Goal: Task Accomplishment & Management: Manage account settings

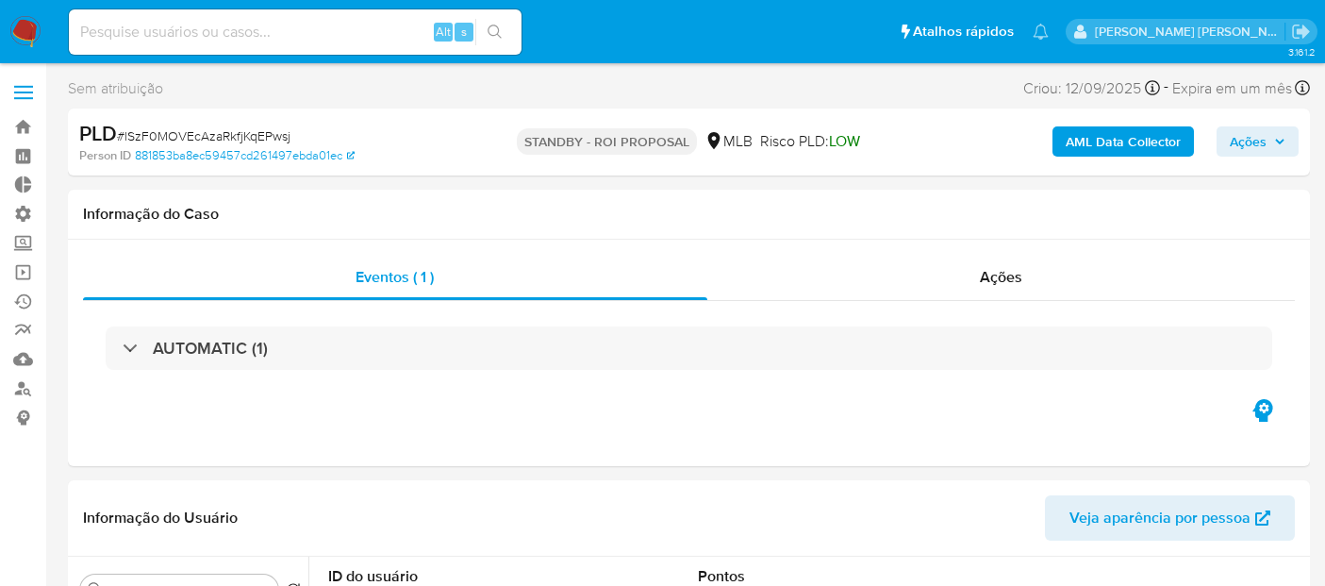
select select "10"
click at [25, 271] on link "Operações em massa" at bounding box center [112, 271] width 224 height 29
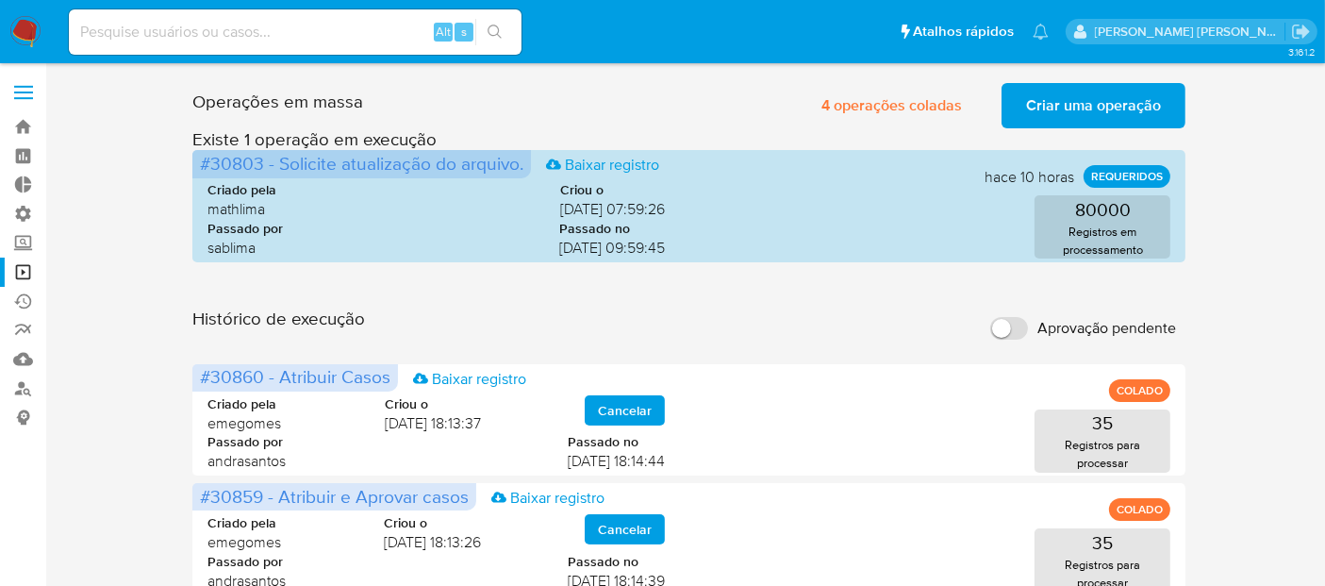
click at [1063, 325] on span "Aprovação pendente" at bounding box center [1106, 328] width 139 height 19
click at [1028, 325] on input "Aprovação pendente" at bounding box center [1009, 328] width 38 height 23
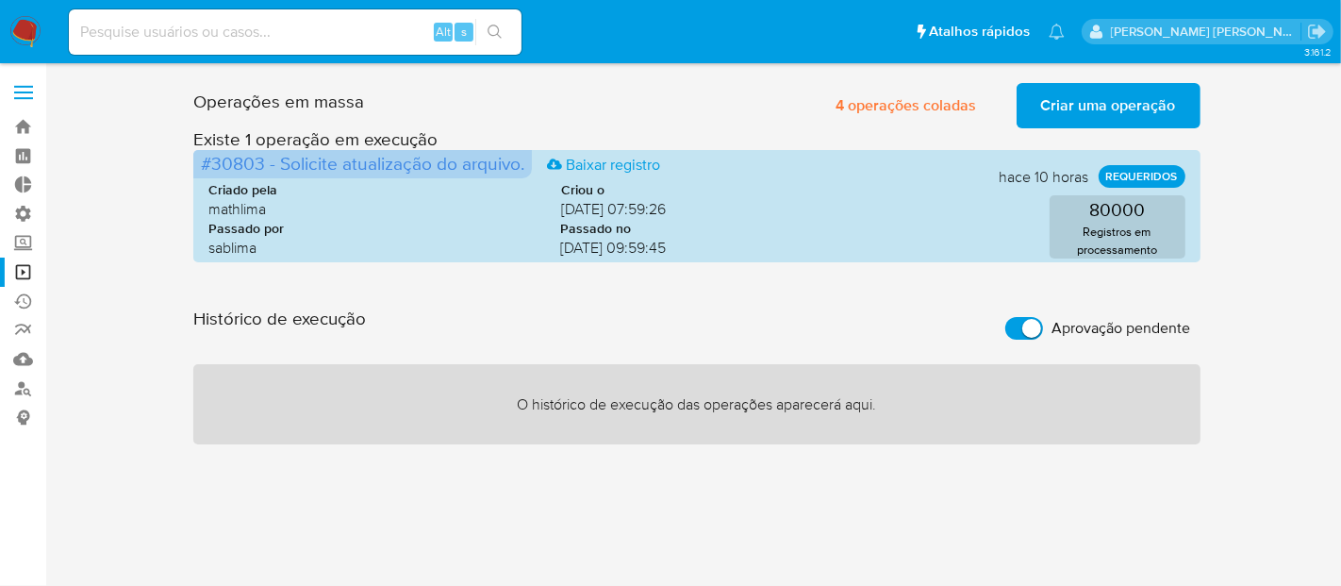
click at [1063, 325] on span "Aprovação pendente" at bounding box center [1121, 328] width 139 height 19
click at [1043, 325] on input "Aprovação pendente" at bounding box center [1024, 328] width 38 height 23
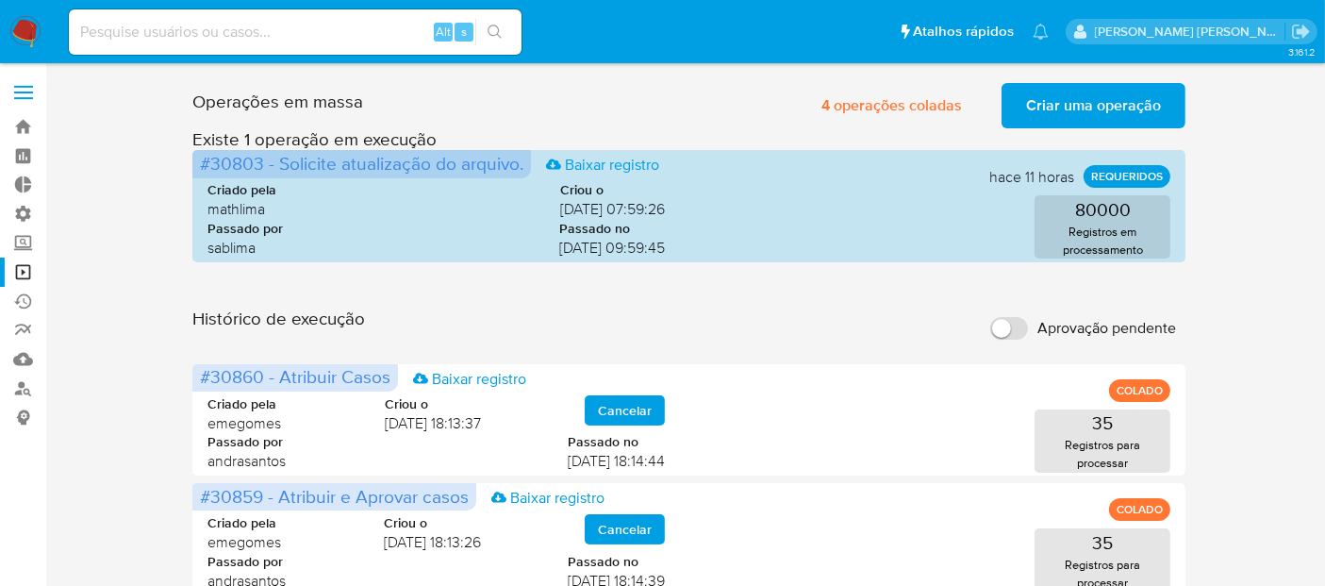
click at [1116, 323] on span "Aprovação pendente" at bounding box center [1106, 328] width 139 height 19
click at [1028, 323] on input "Aprovação pendente" at bounding box center [1009, 328] width 38 height 23
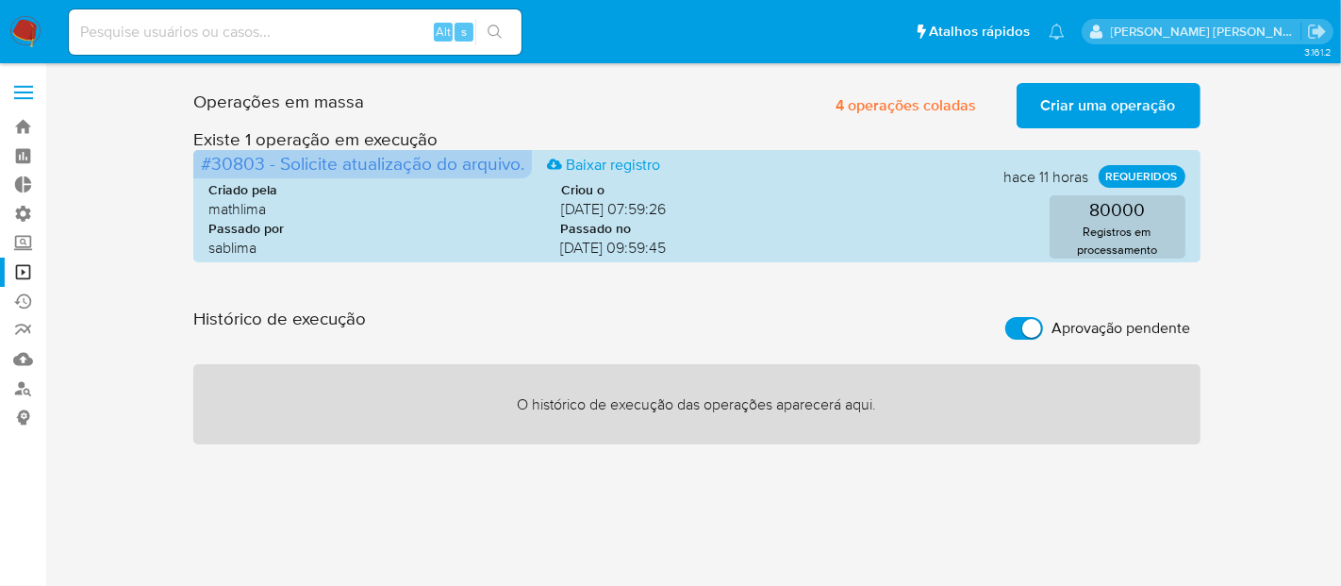
click at [1116, 330] on span "Aprovação pendente" at bounding box center [1121, 328] width 139 height 19
click at [1043, 330] on input "Aprovação pendente" at bounding box center [1024, 328] width 38 height 23
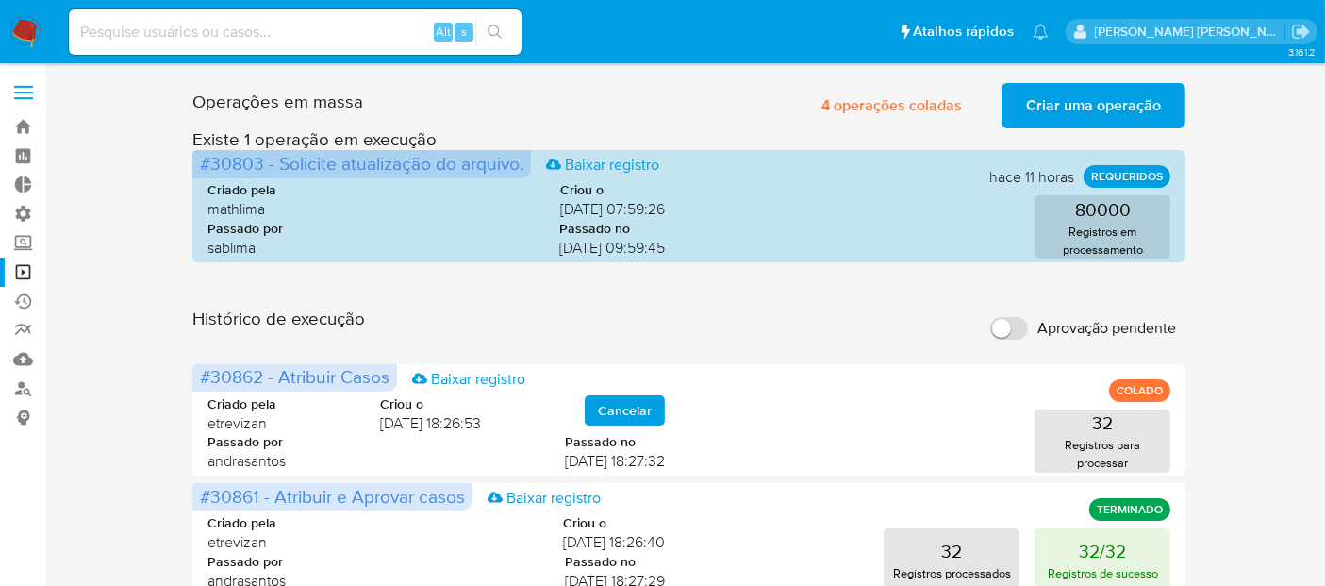
click at [1027, 335] on label "Aprovação pendente" at bounding box center [1083, 327] width 205 height 41
click at [1027, 335] on input "Aprovação pendente" at bounding box center [1009, 328] width 38 height 23
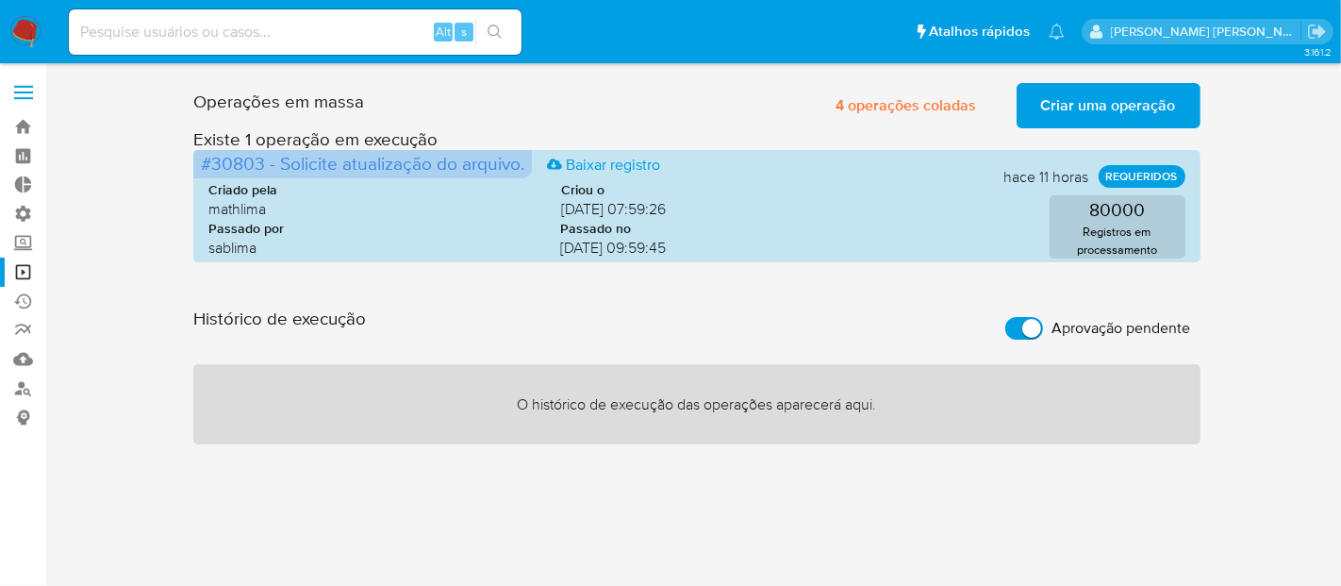
click at [1027, 335] on input "Aprovação pendente" at bounding box center [1024, 328] width 38 height 23
checkbox input "false"
